Goal: Task Accomplishment & Management: Use online tool/utility

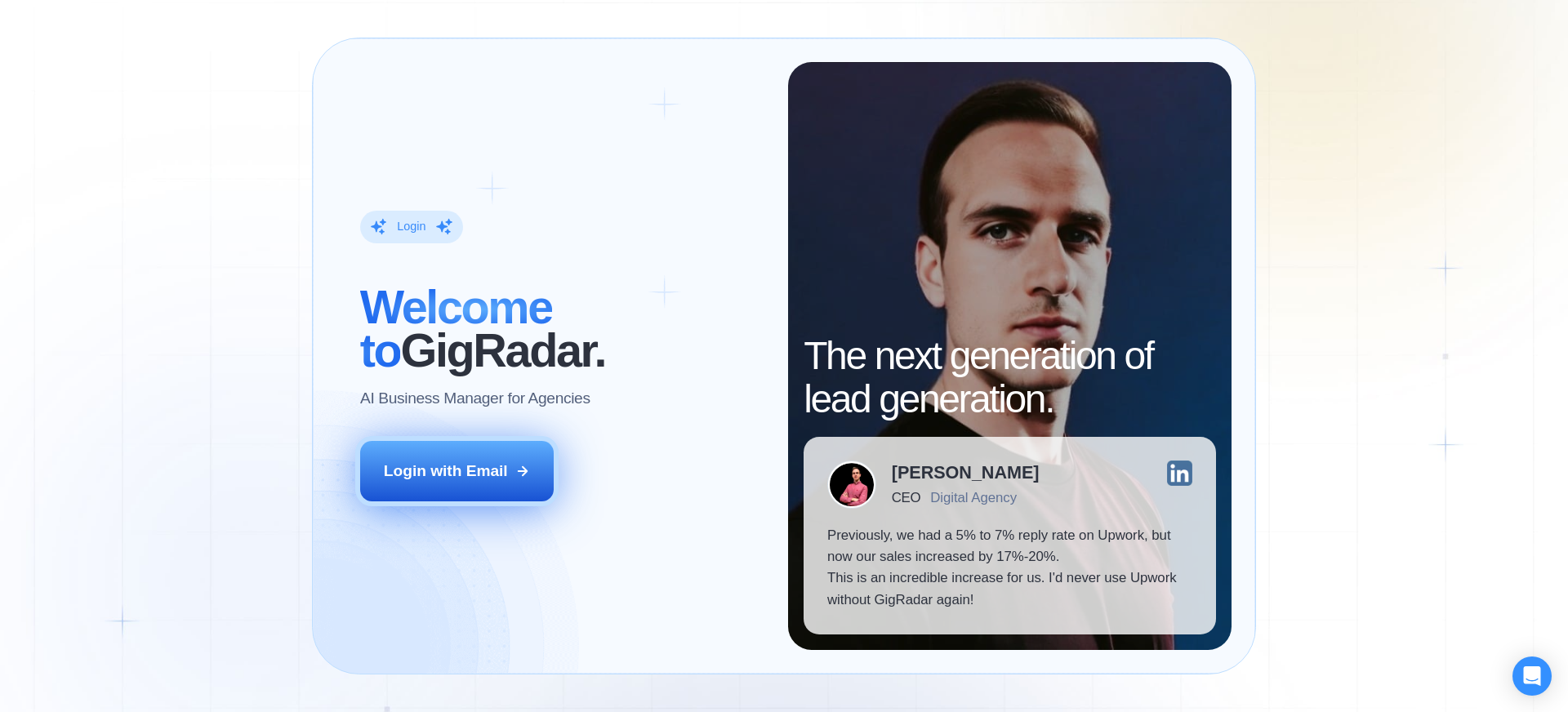
click at [453, 447] on button "Login with Email" at bounding box center [457, 471] width 195 height 60
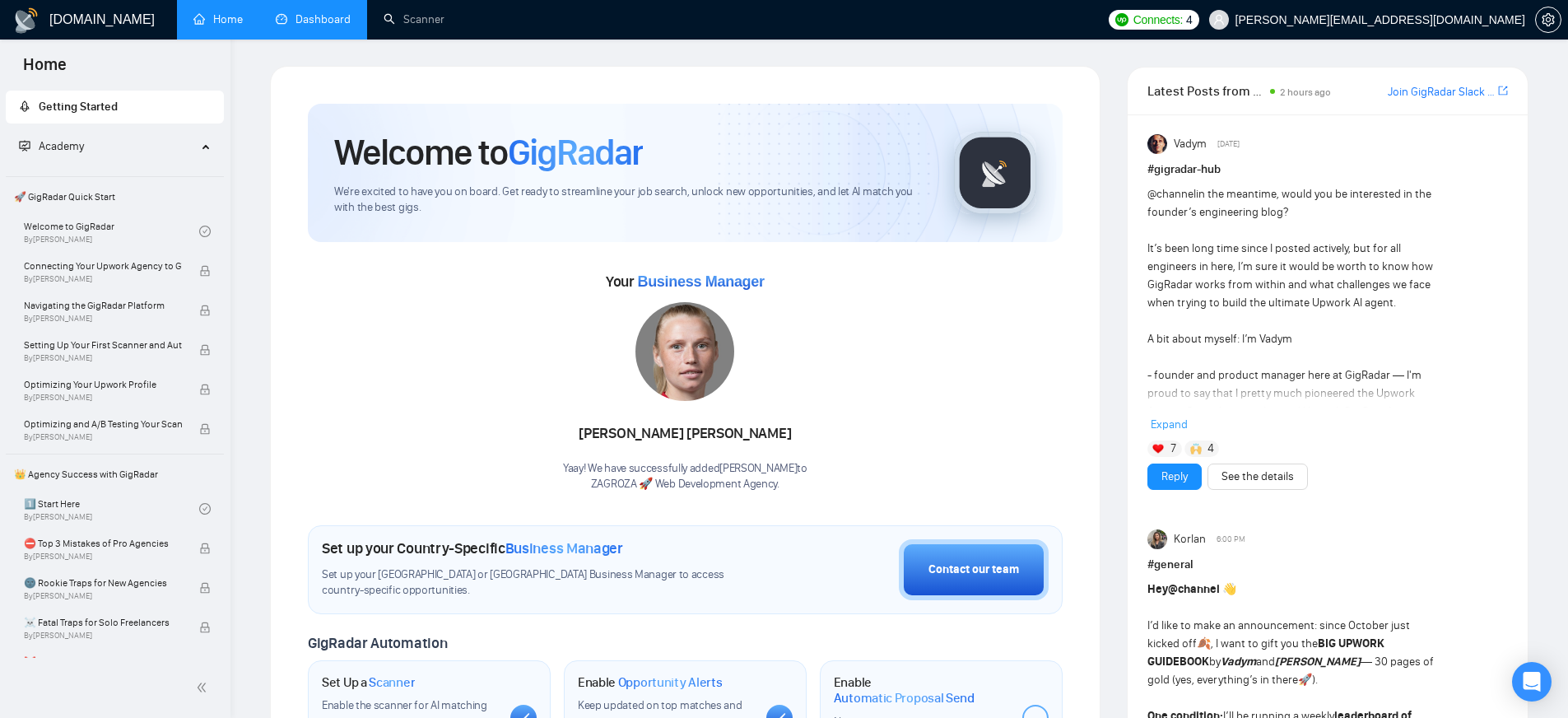
click at [311, 14] on link "Dashboard" at bounding box center [313, 19] width 75 height 14
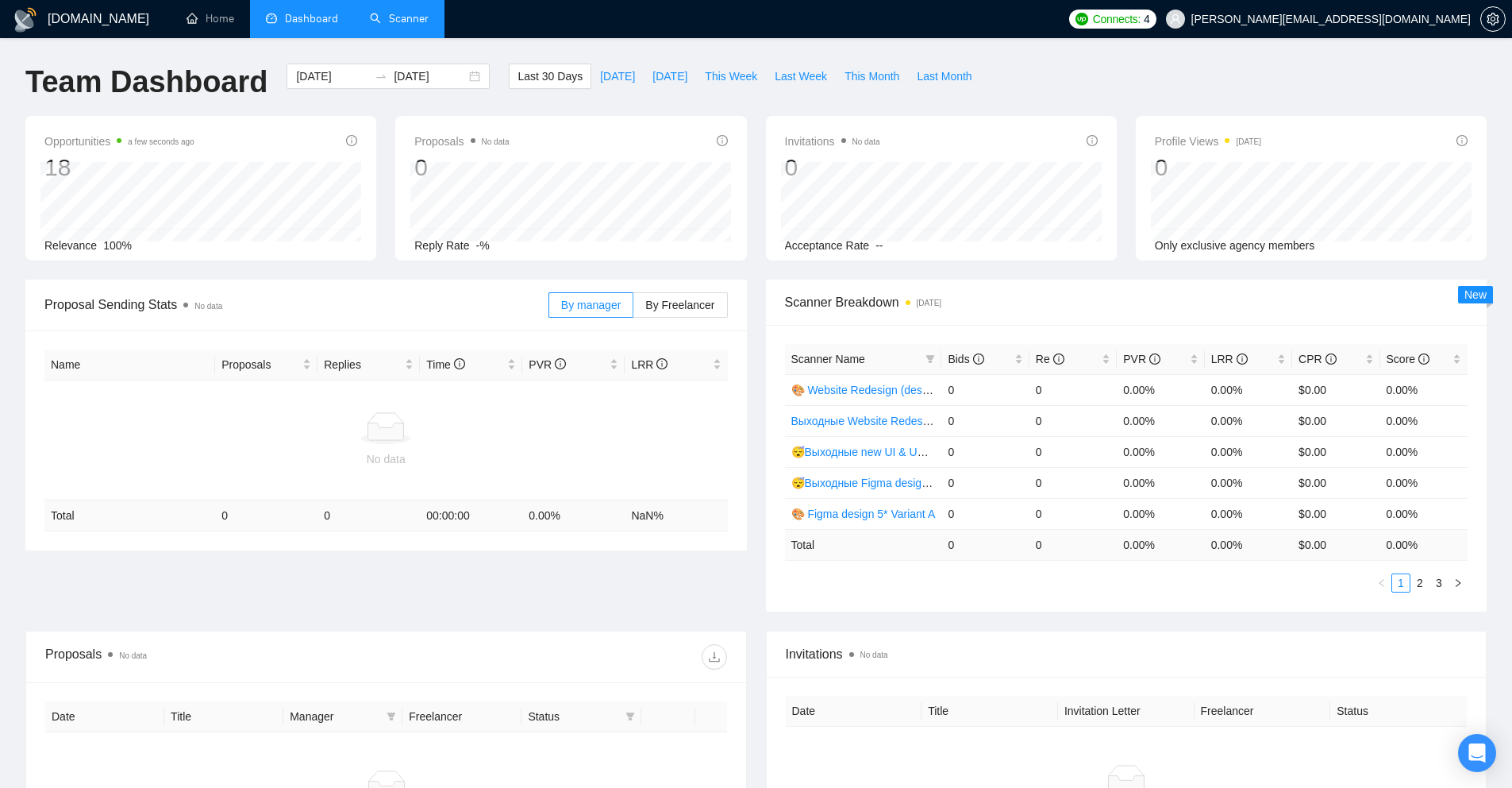
click at [405, 25] on link "Scanner" at bounding box center [399, 19] width 59 height 14
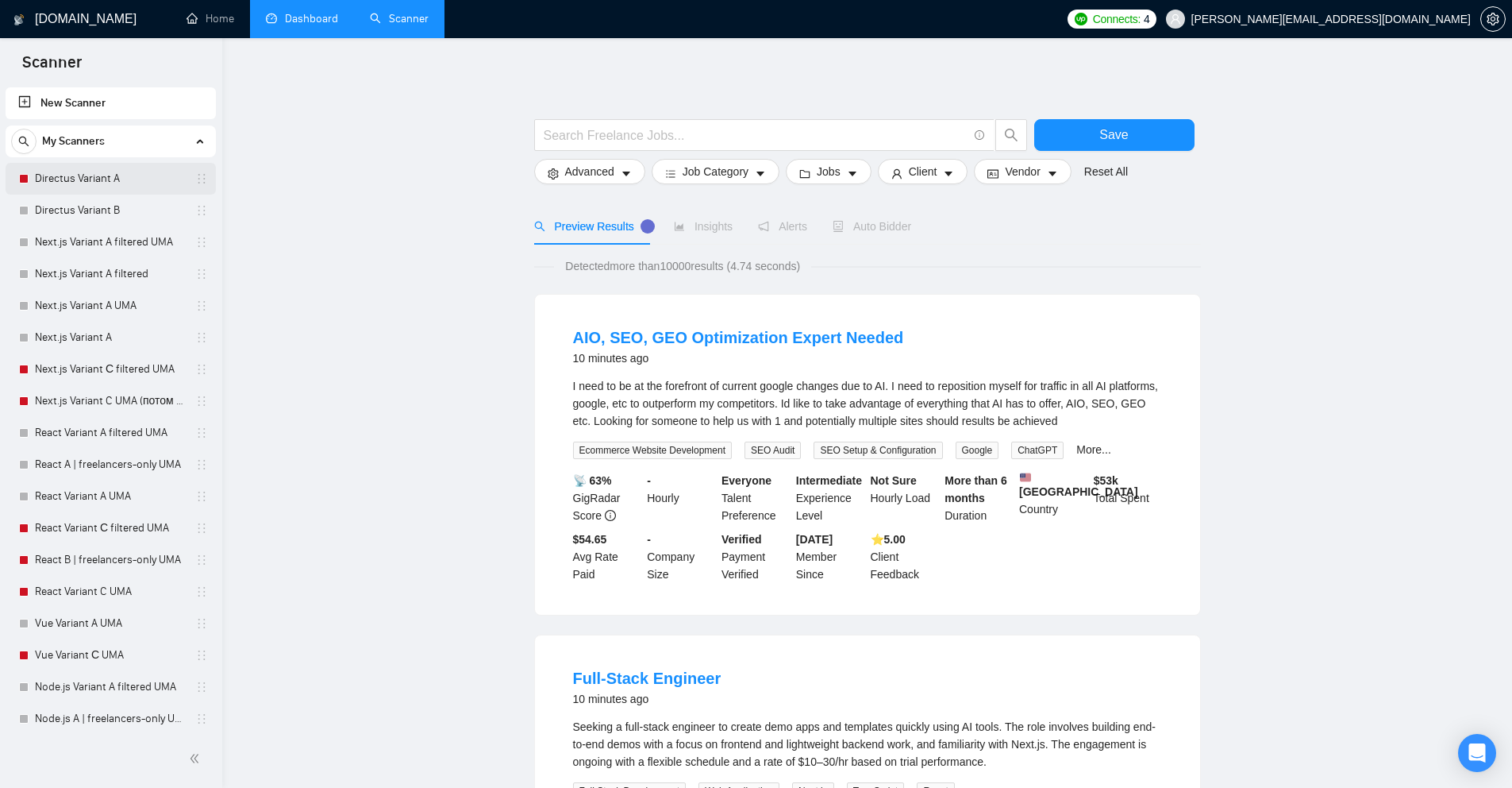
click at [95, 174] on link "Directus Variant A" at bounding box center [110, 178] width 151 height 31
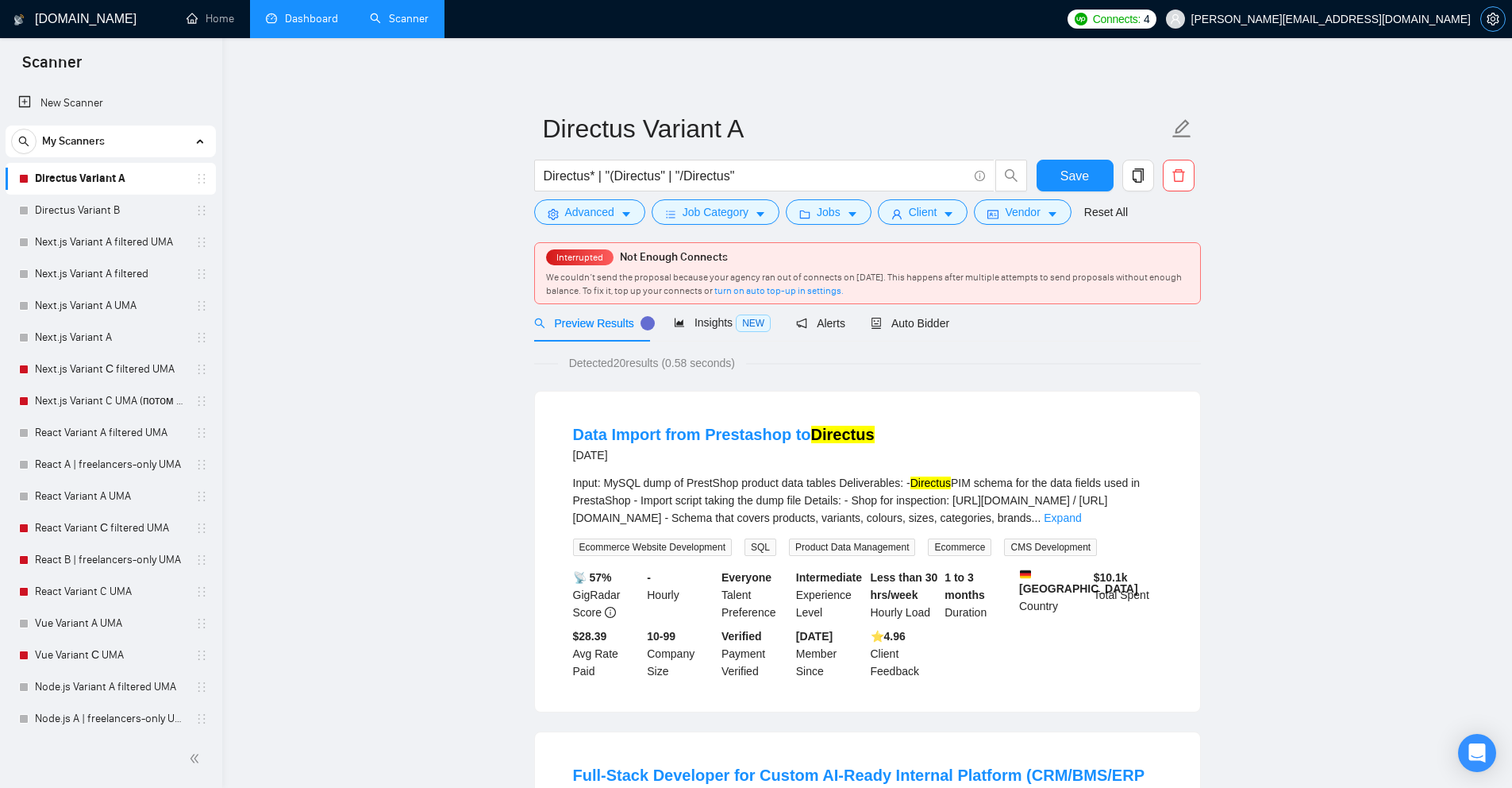
click at [1497, 23] on icon "setting" at bounding box center [1492, 19] width 12 height 13
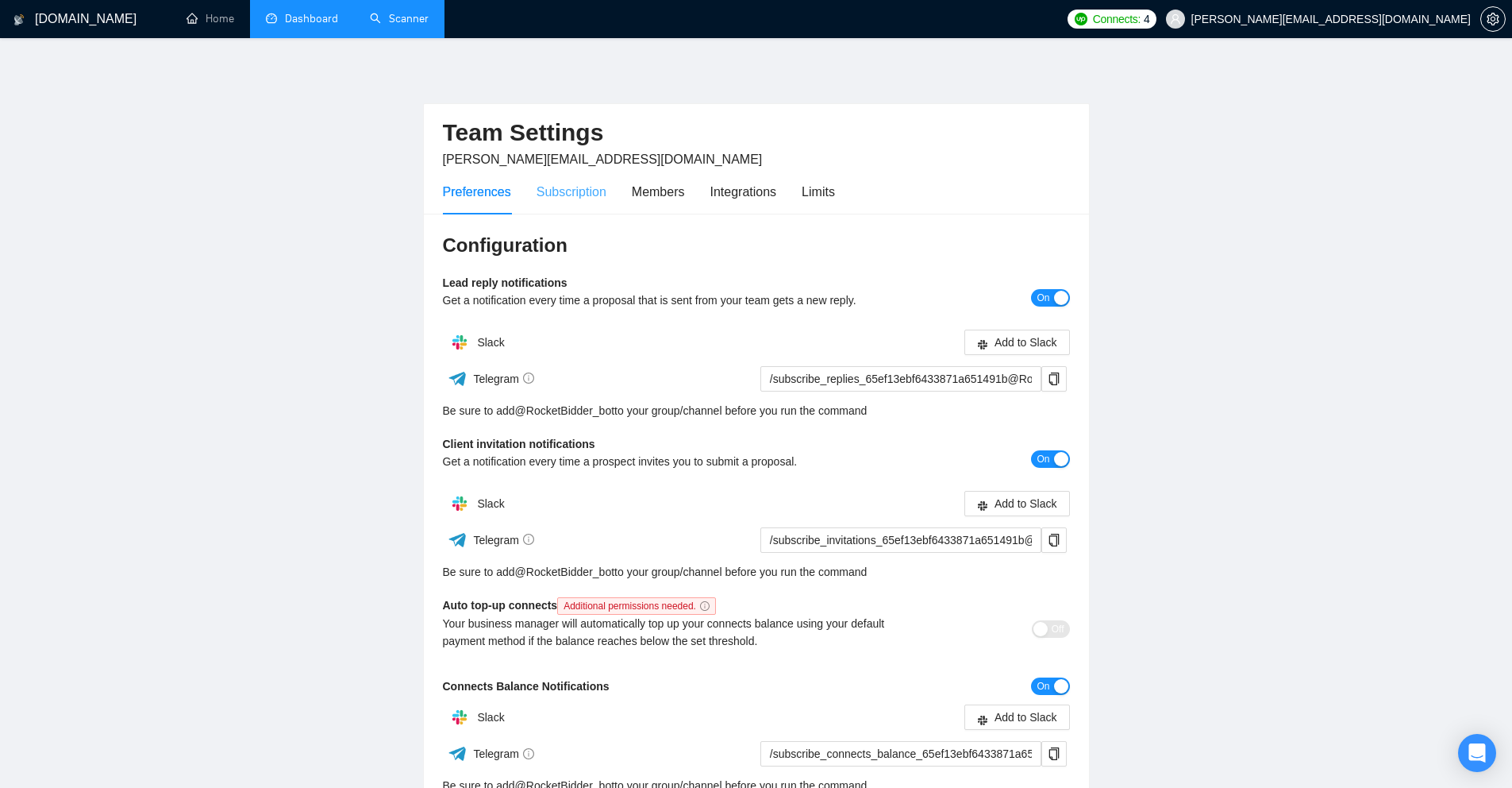
click at [556, 205] on div "Subscription" at bounding box center [571, 191] width 70 height 45
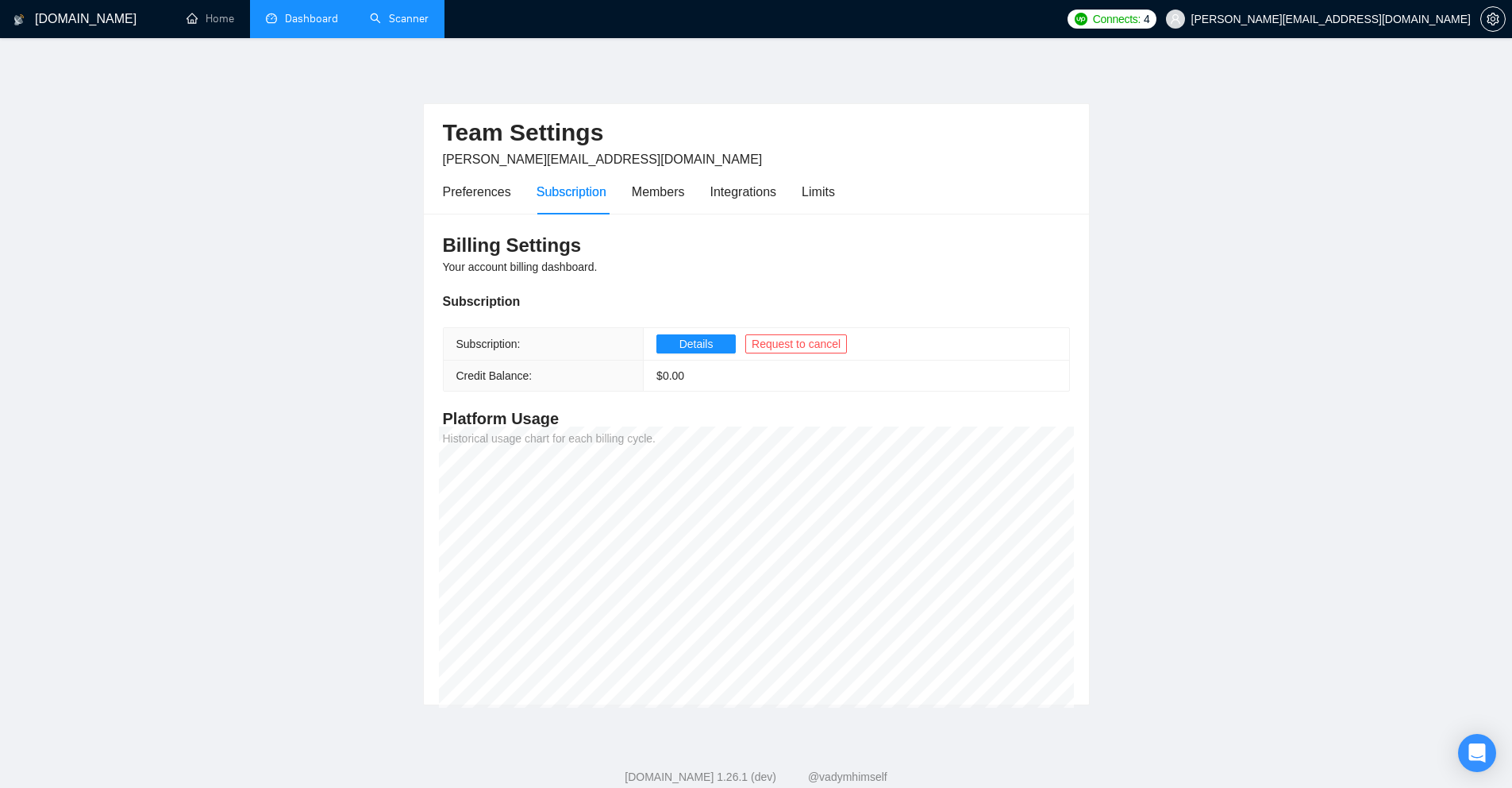
click at [288, 25] on link "Dashboard" at bounding box center [301, 19] width 72 height 14
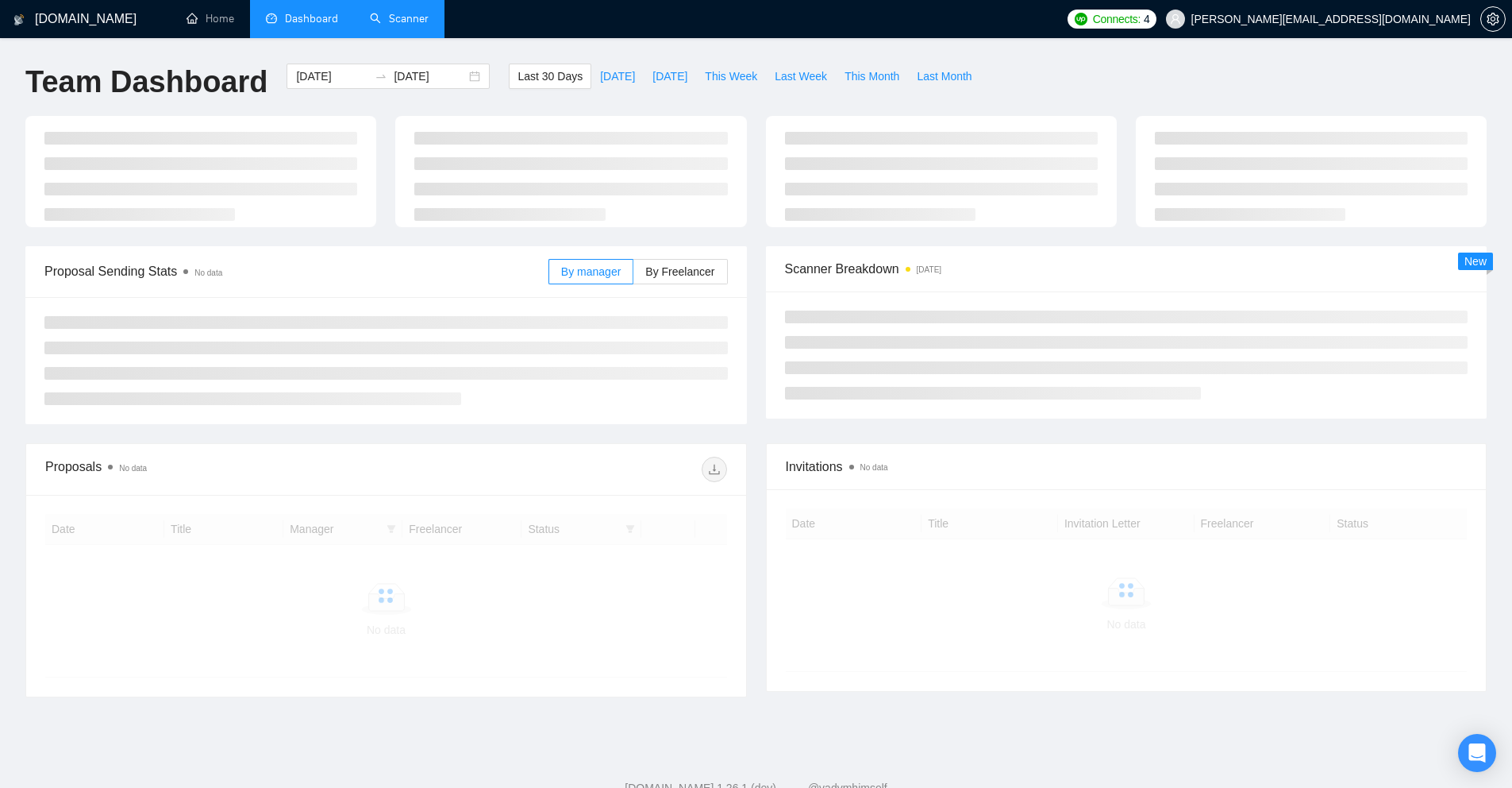
click at [400, 18] on link "Scanner" at bounding box center [399, 19] width 59 height 14
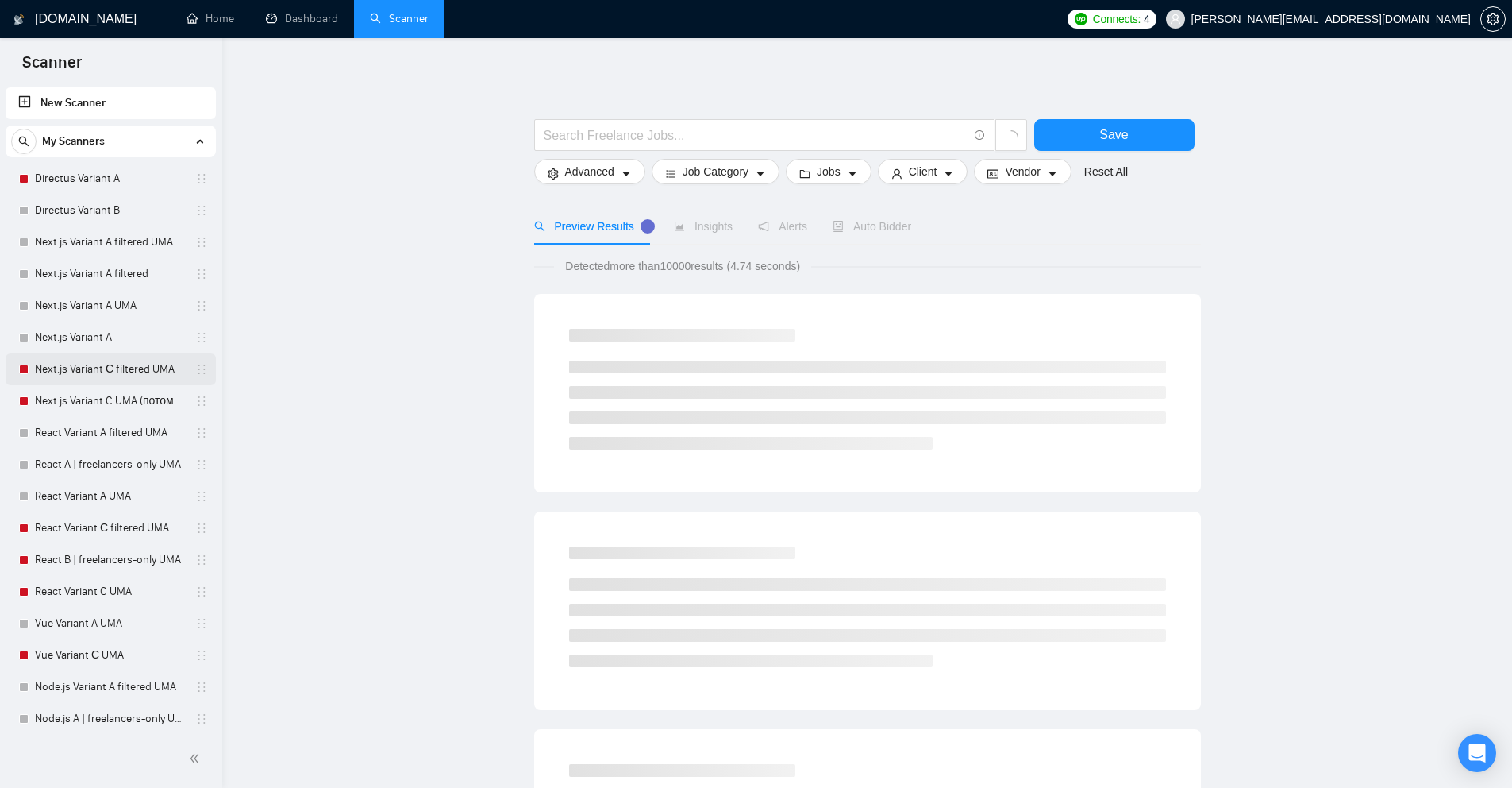
click at [85, 372] on link "Next.js Variant С filtered UMA" at bounding box center [110, 369] width 151 height 31
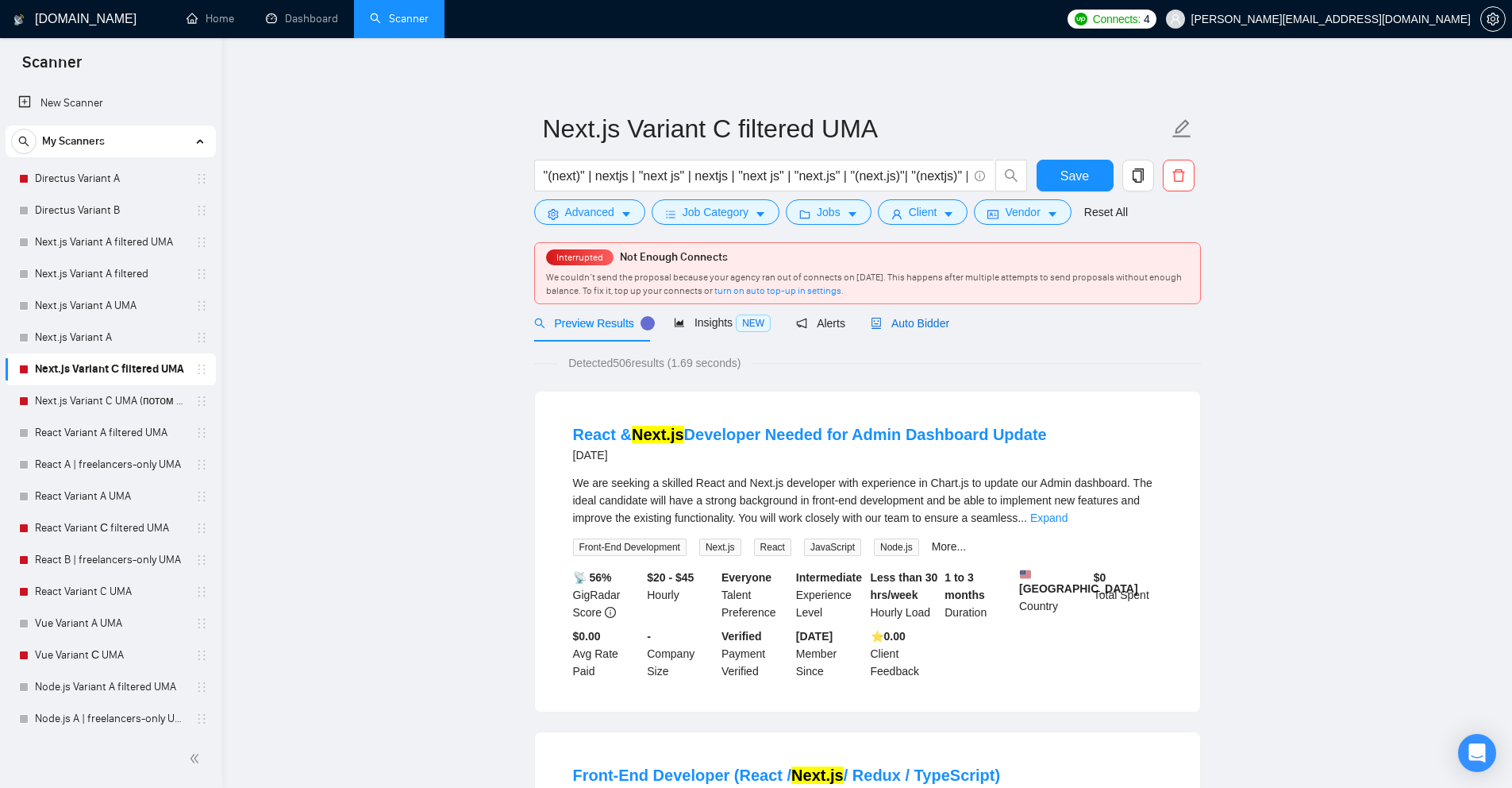
click at [897, 324] on span "Auto Bidder" at bounding box center [910, 323] width 79 height 13
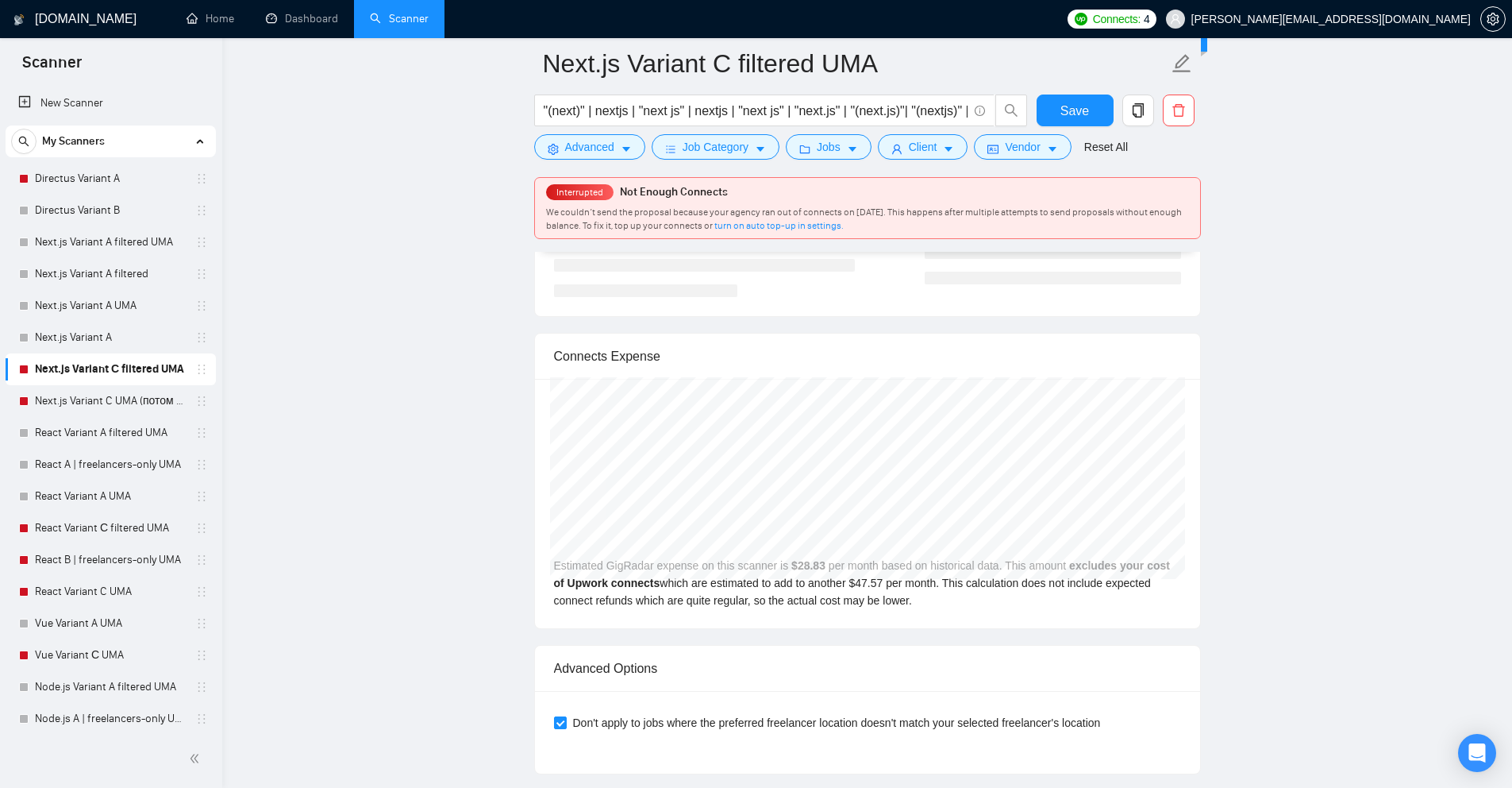
scroll to position [3484, 0]
